Goal: Find specific page/section: Find specific page/section

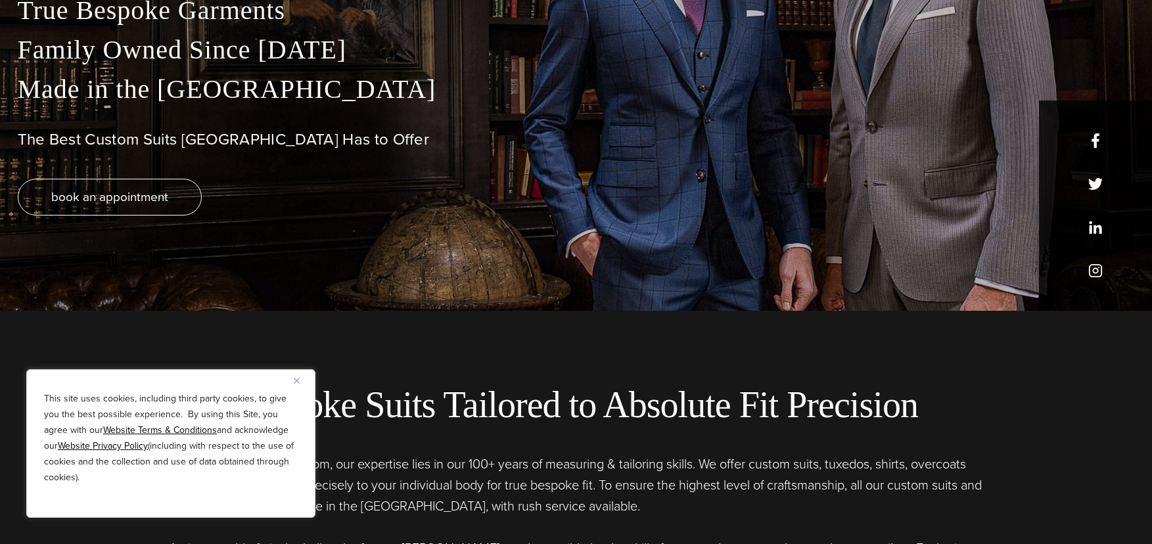
scroll to position [263, 0]
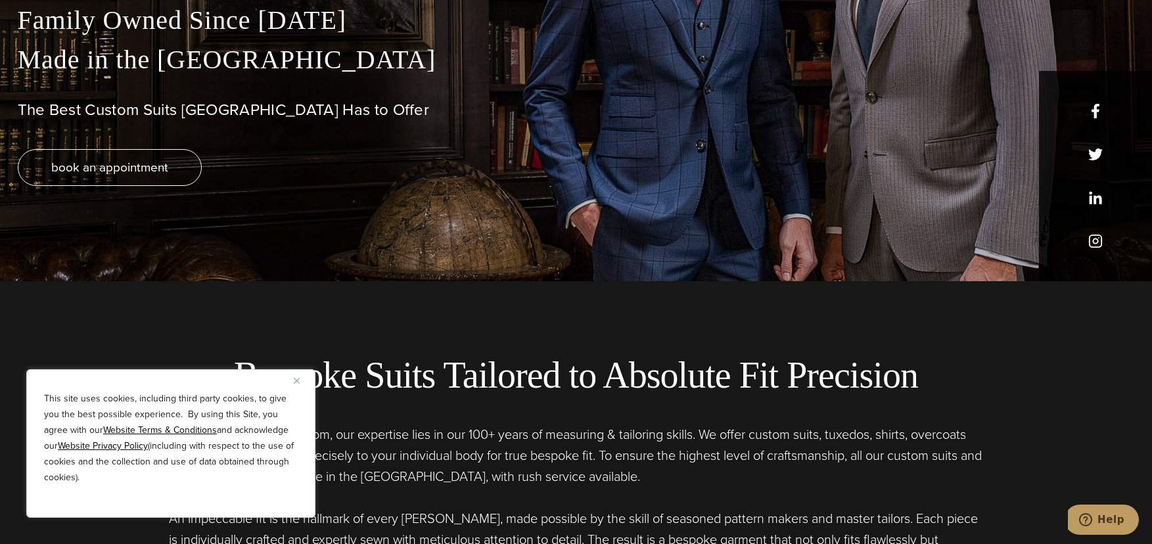
click at [298, 383] on img "Close" at bounding box center [297, 381] width 6 height 6
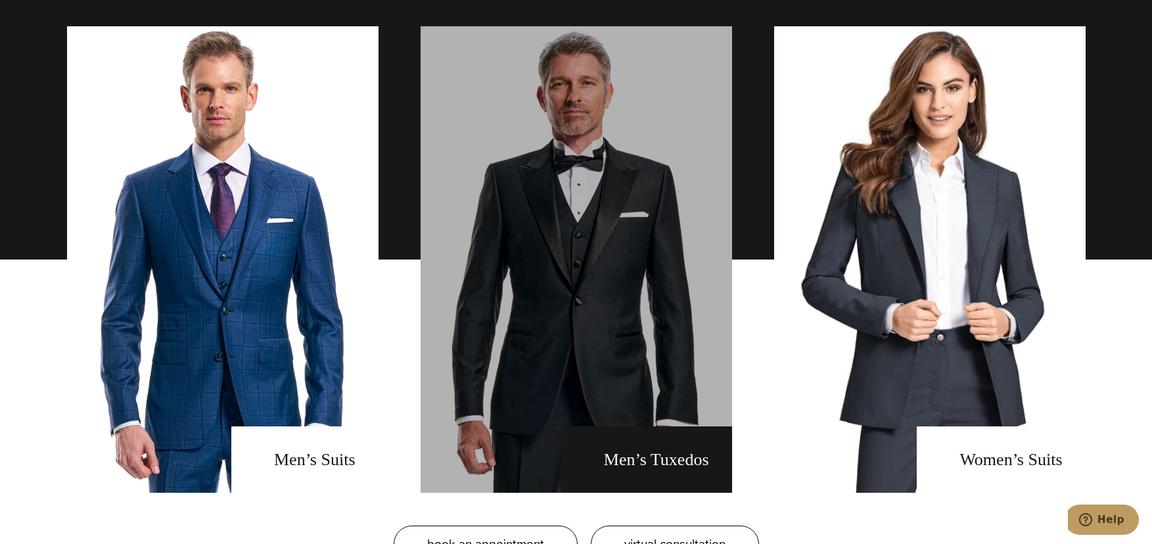
scroll to position [986, 0]
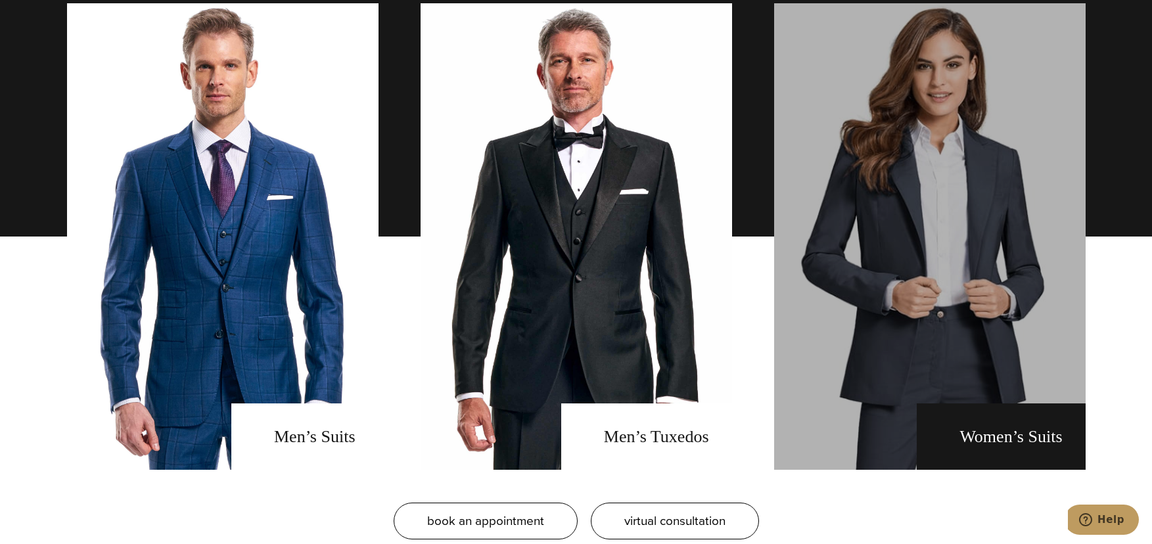
click at [881, 237] on link "Women's Suits" at bounding box center [929, 236] width 311 height 467
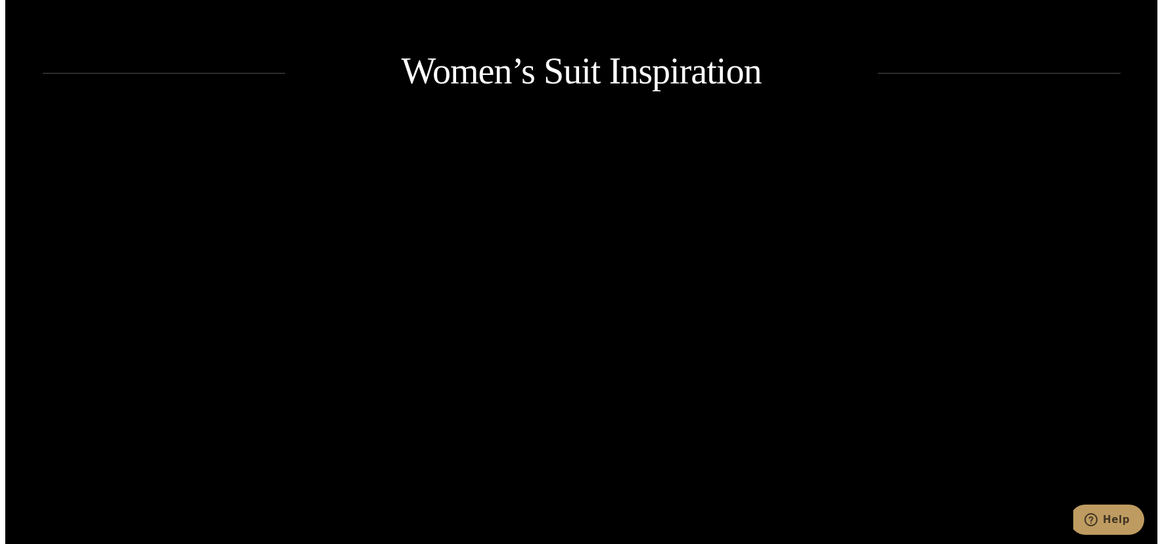
scroll to position [1840, 0]
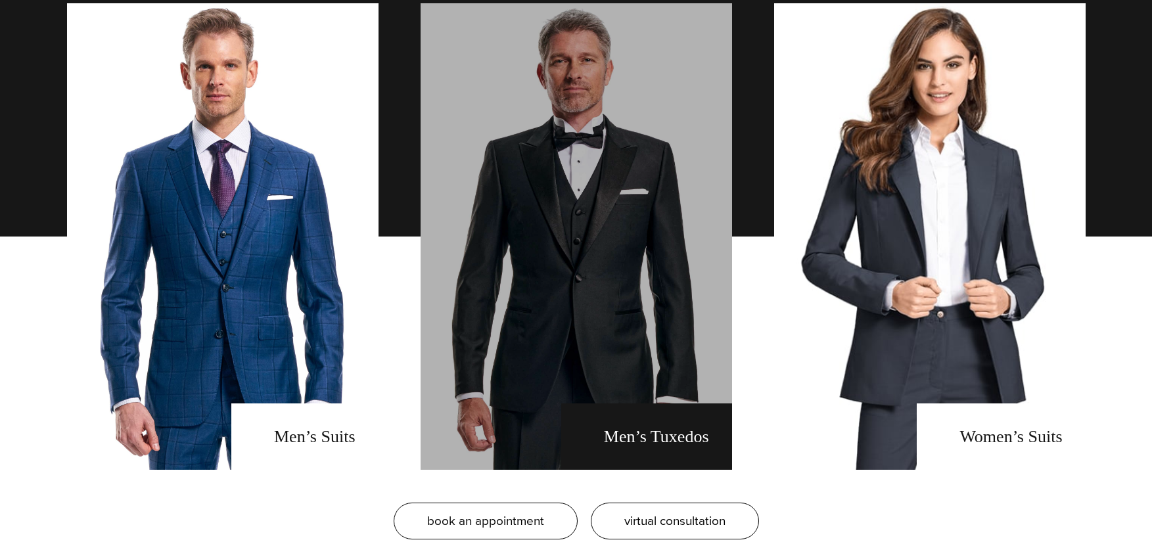
scroll to position [986, 0]
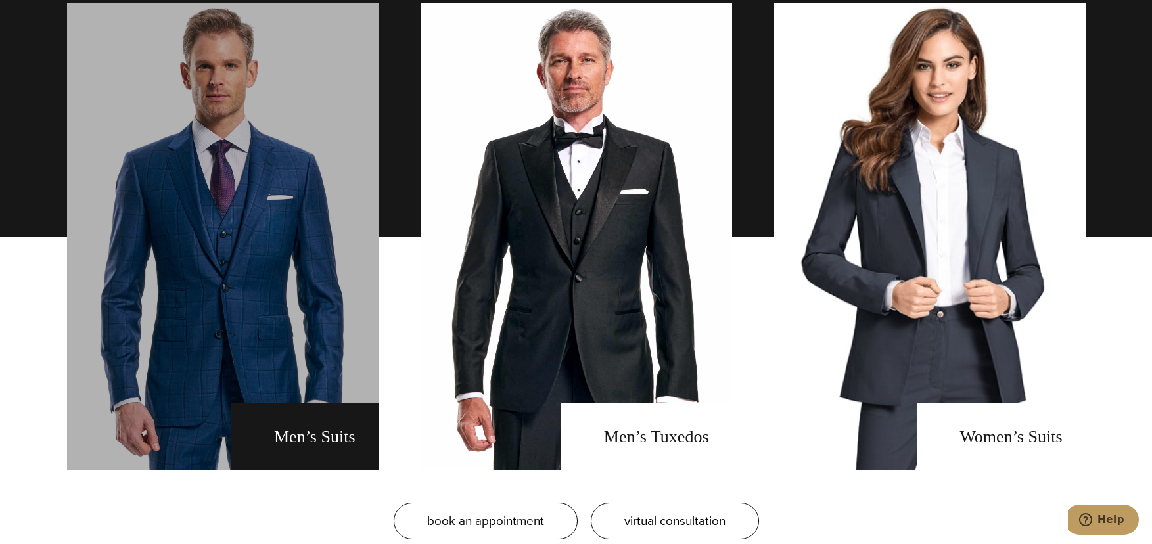
click at [320, 434] on link "men's suits" at bounding box center [222, 236] width 311 height 467
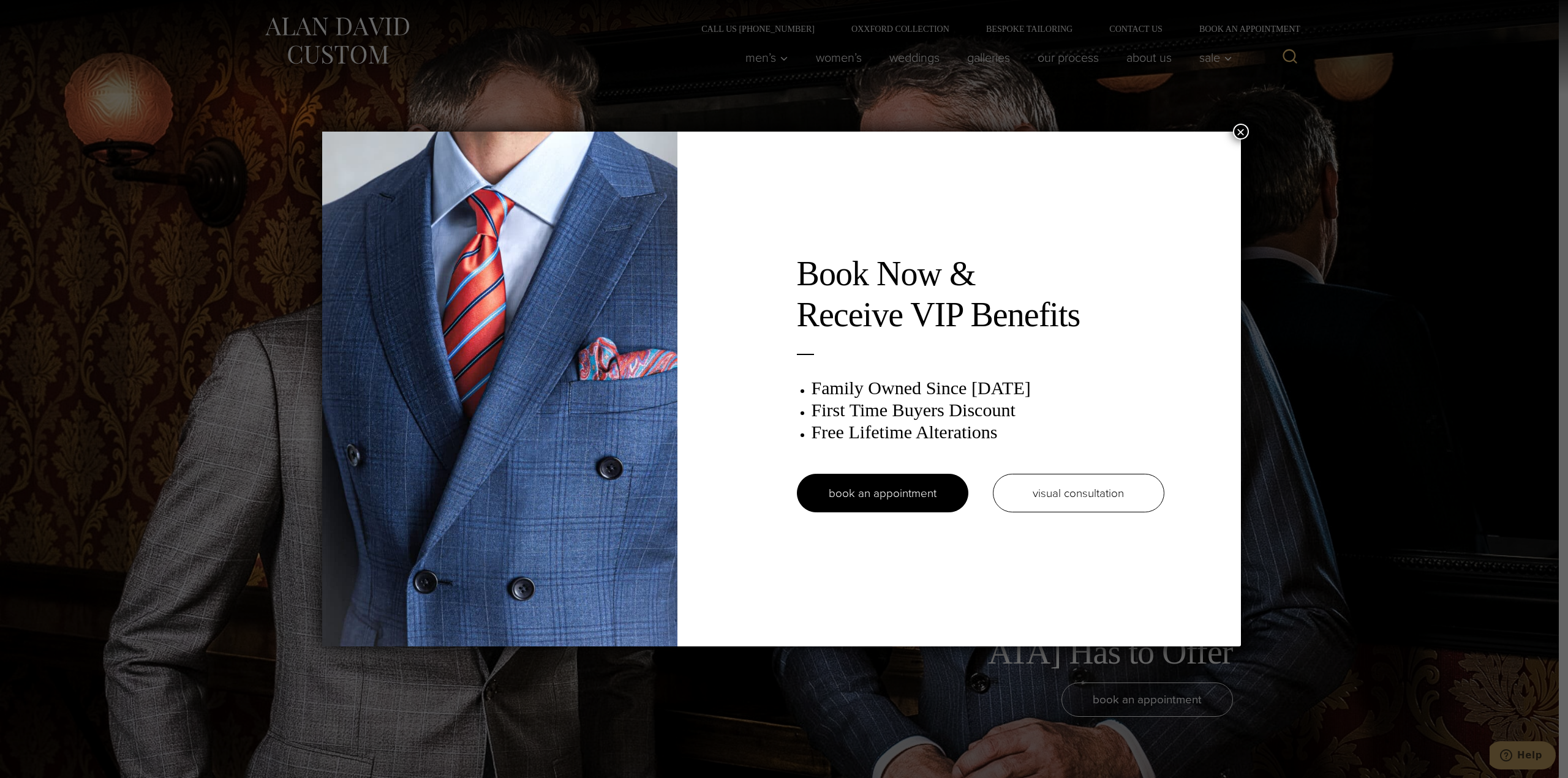
click at [1073, 132] on button "×" at bounding box center [1241, 131] width 16 height 16
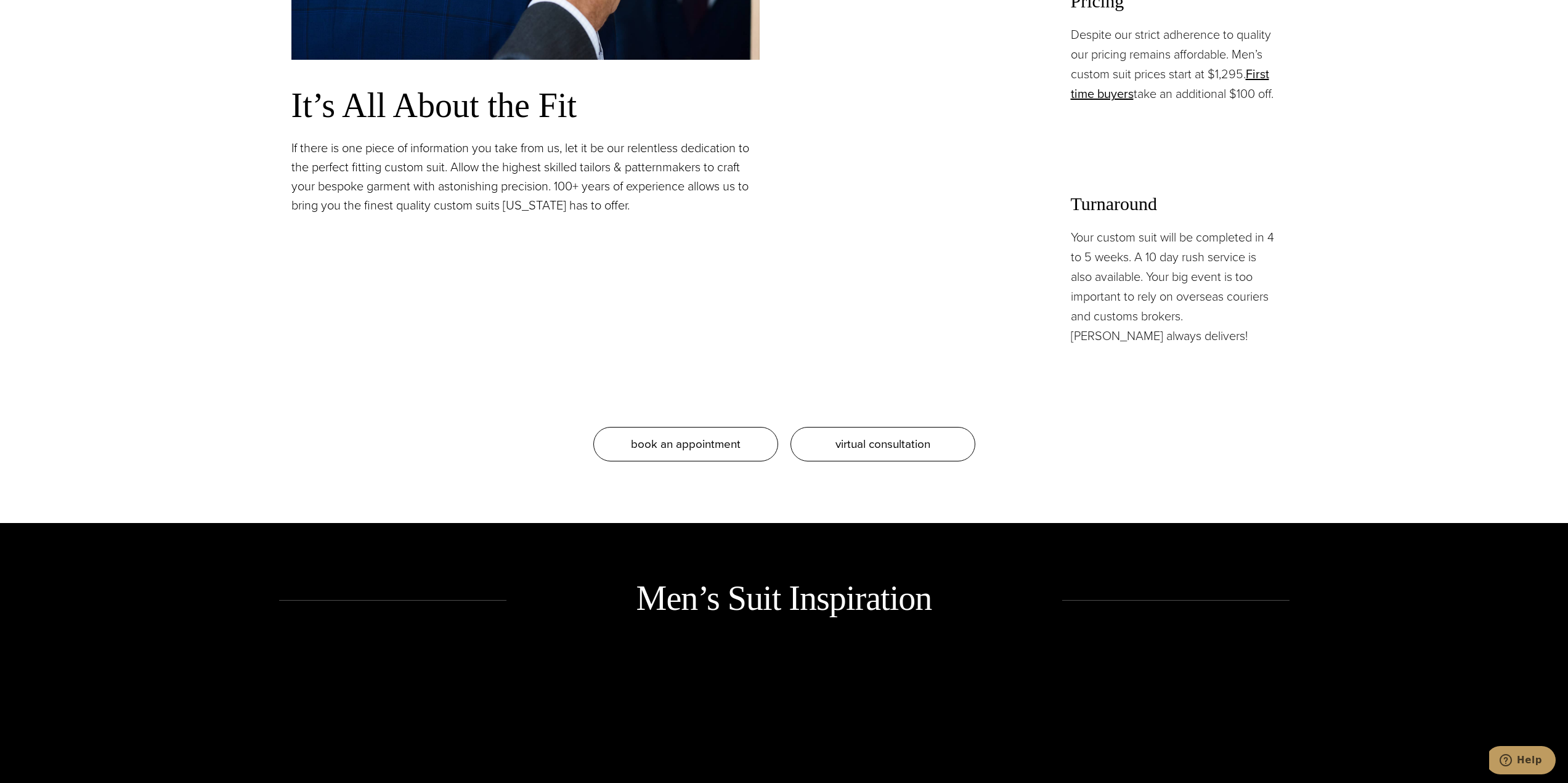
scroll to position [1109, 0]
